Goal: Transaction & Acquisition: Purchase product/service

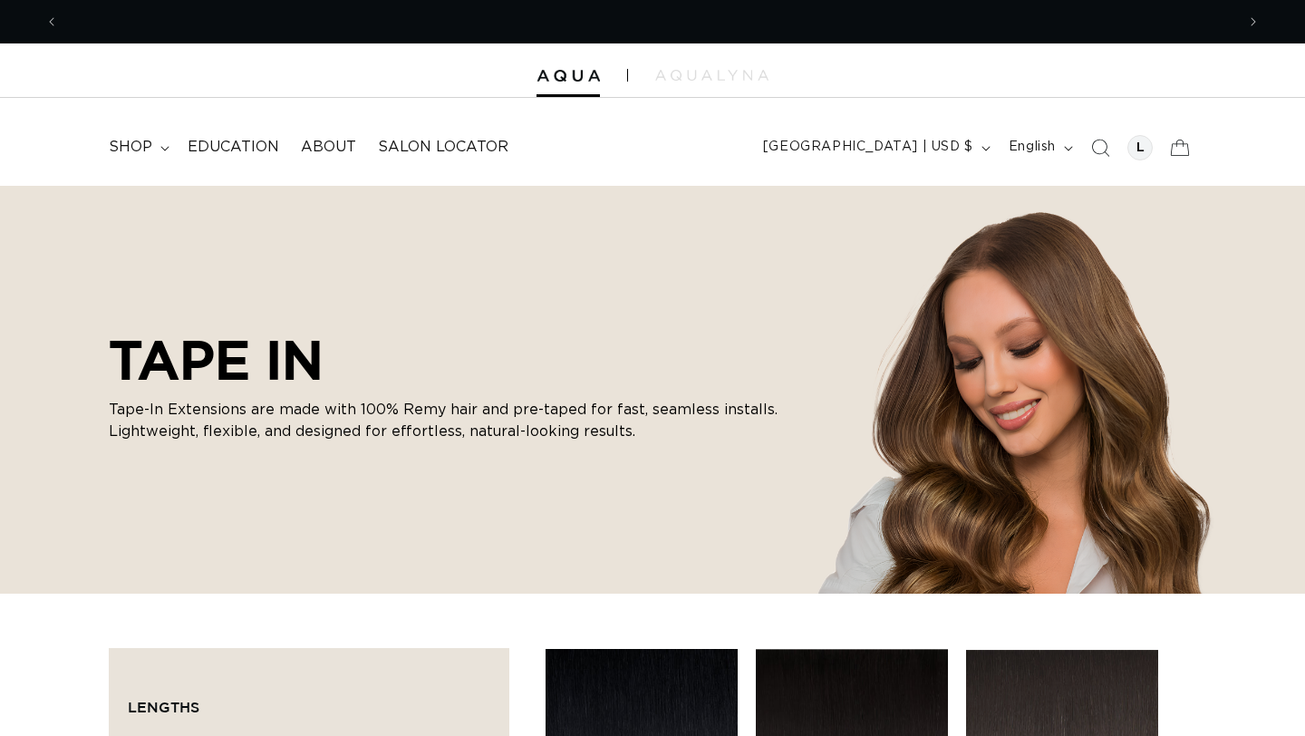
checkbox input "true"
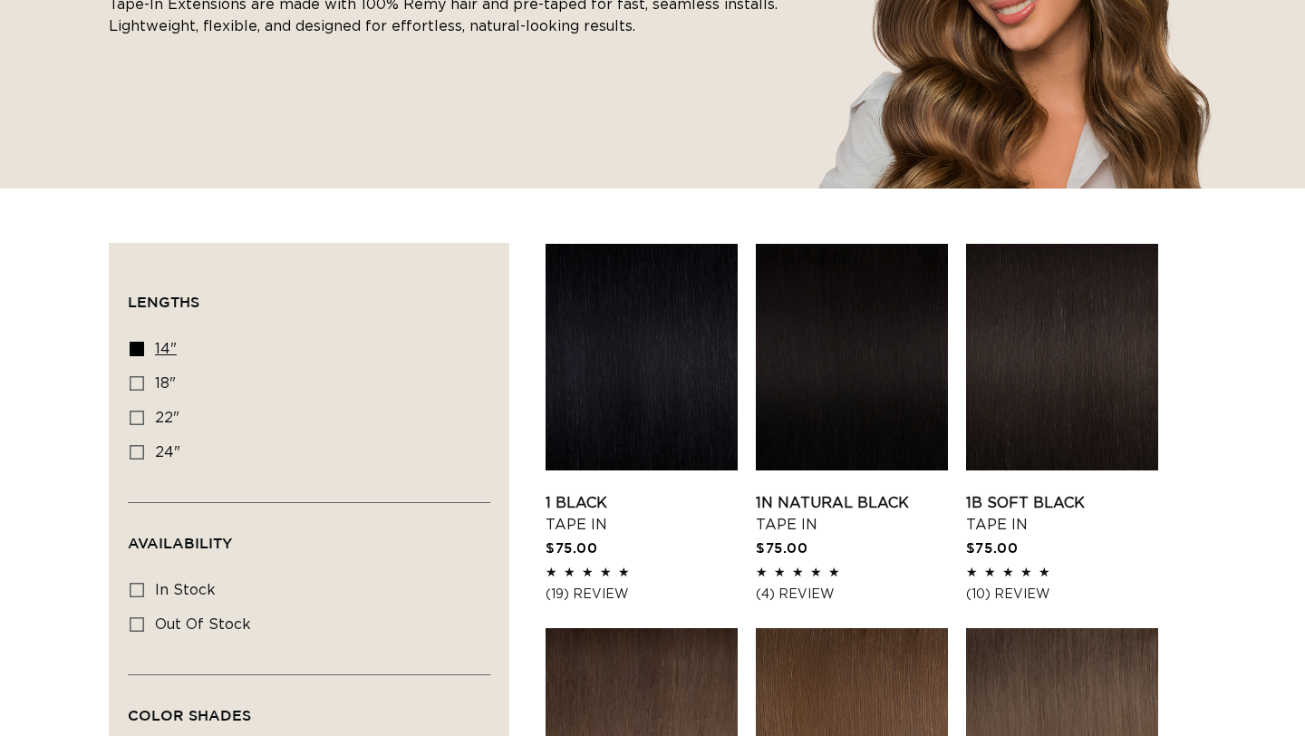
scroll to position [0, 1176]
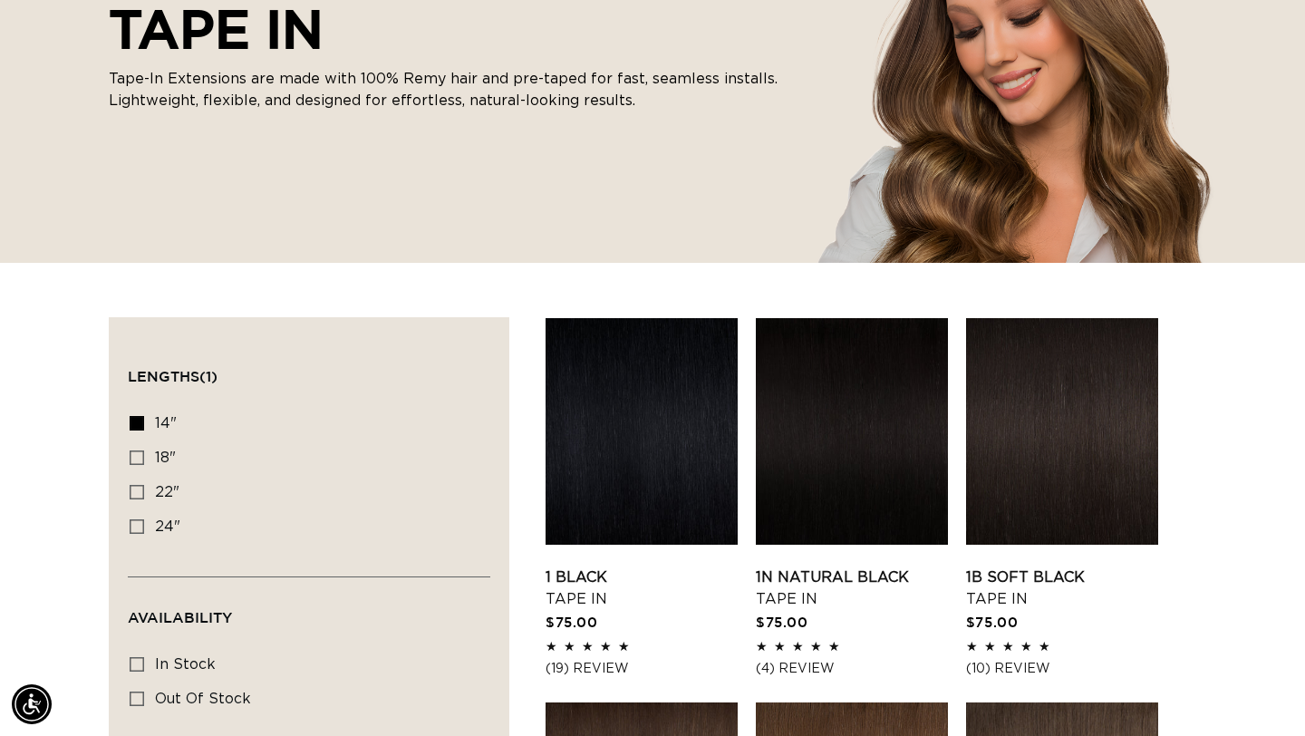
scroll to position [0, 1176]
click at [140, 451] on icon at bounding box center [137, 457] width 15 height 15
click at [140, 451] on input "18" 18" (49 products)" at bounding box center [137, 457] width 15 height 15
checkbox input "true"
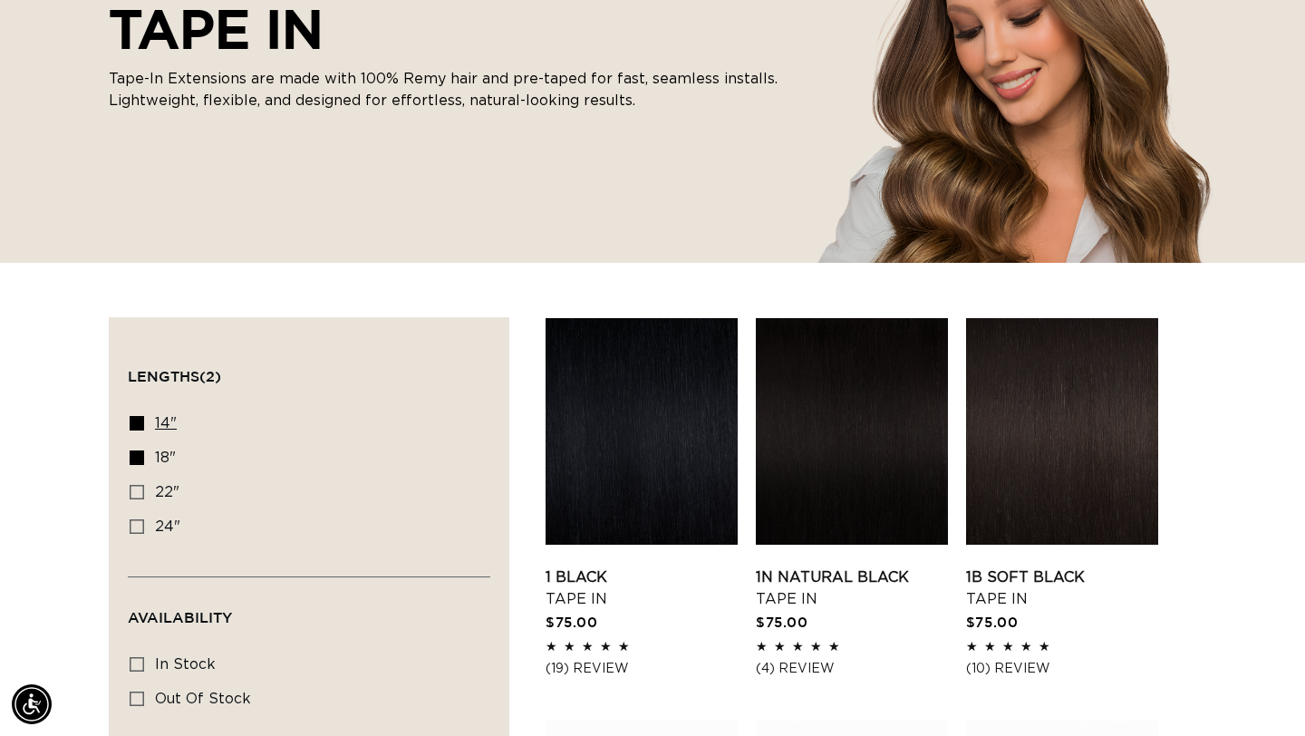
click at [133, 421] on icon at bounding box center [137, 423] width 15 height 15
click at [133, 421] on input "14" 14" (35 products)" at bounding box center [137, 423] width 15 height 15
checkbox input "false"
click at [627, 566] on link "1 Black Tape In" at bounding box center [642, 588] width 192 height 44
